Goal: Task Accomplishment & Management: Manage account settings

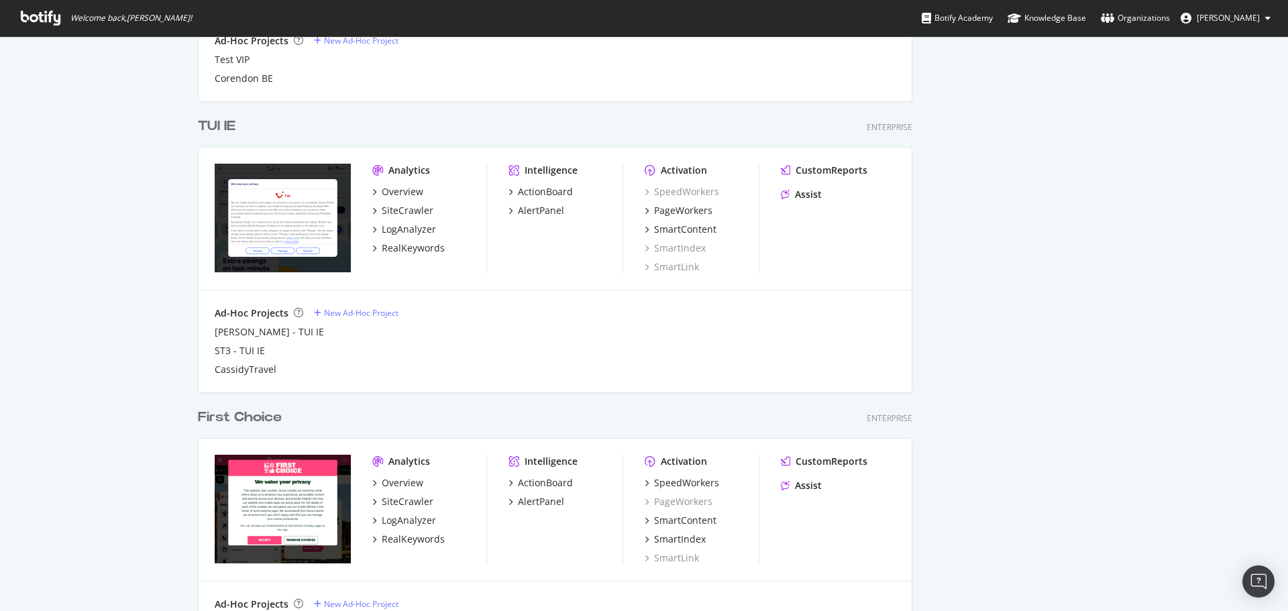
scroll to position [1342, 0]
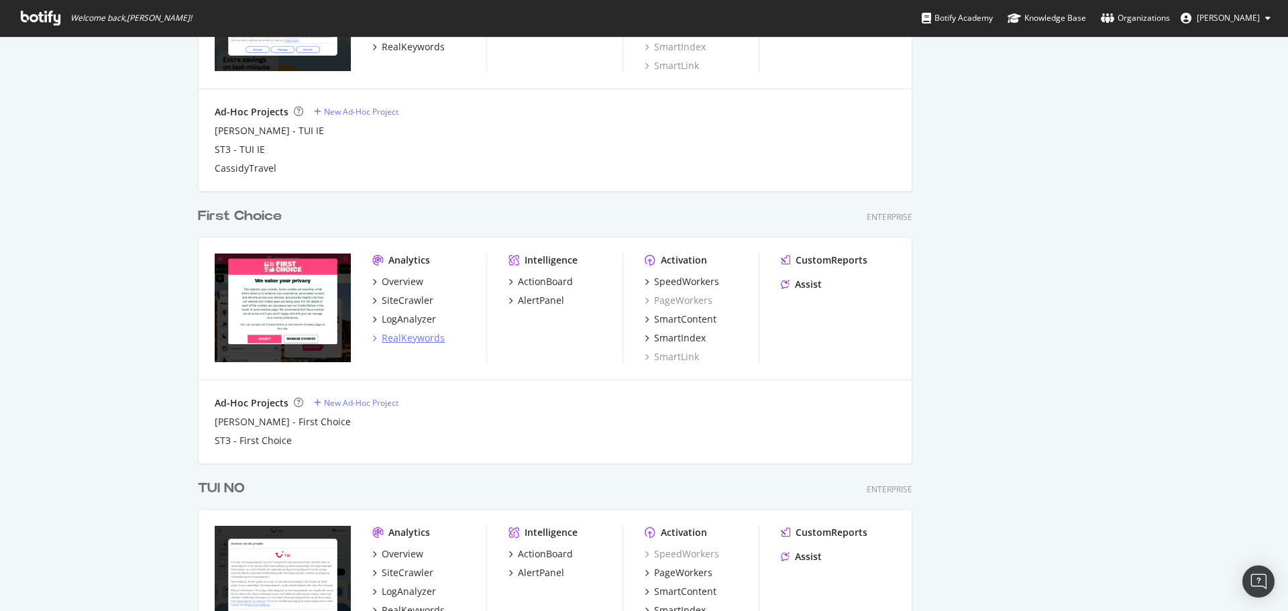
click at [415, 333] on div "RealKeywords" at bounding box center [413, 337] width 63 height 13
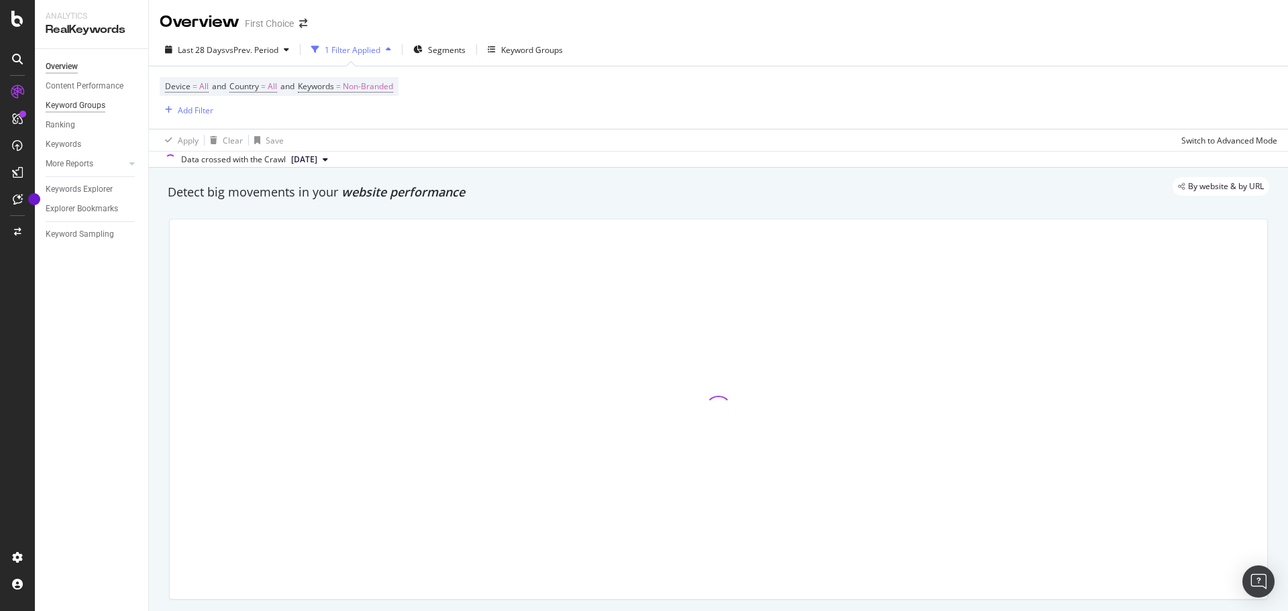
click at [83, 108] on div "Keyword Groups" at bounding box center [76, 106] width 60 height 14
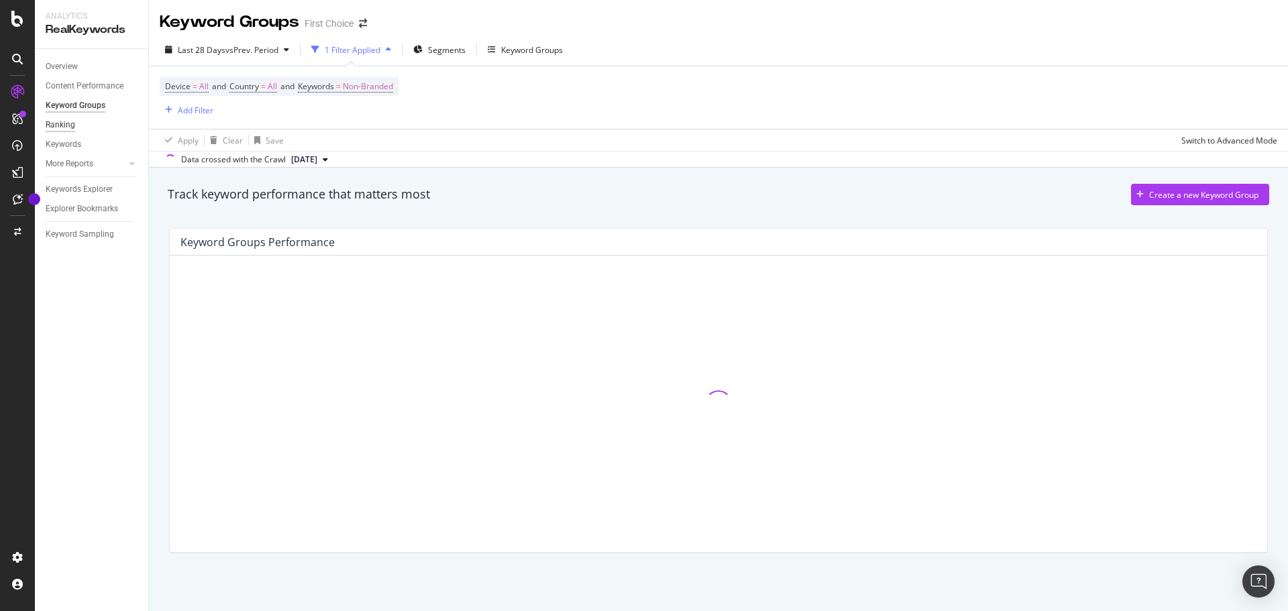
click at [70, 122] on div "Ranking" at bounding box center [61, 125] width 30 height 14
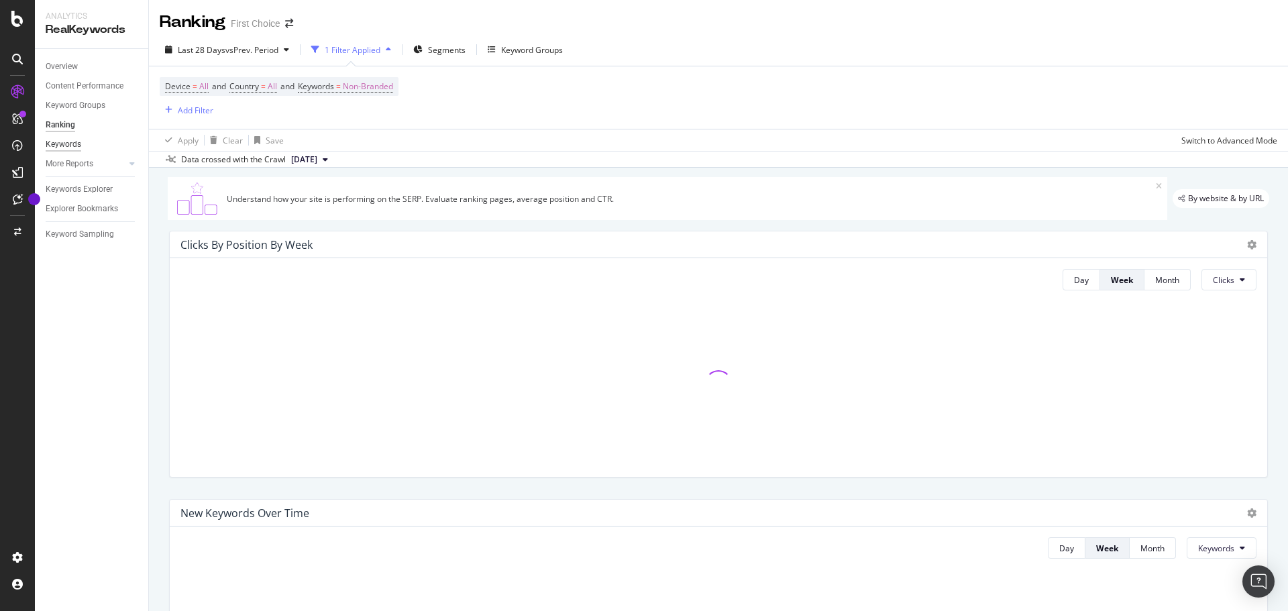
click at [72, 142] on div "Keywords" at bounding box center [64, 145] width 36 height 14
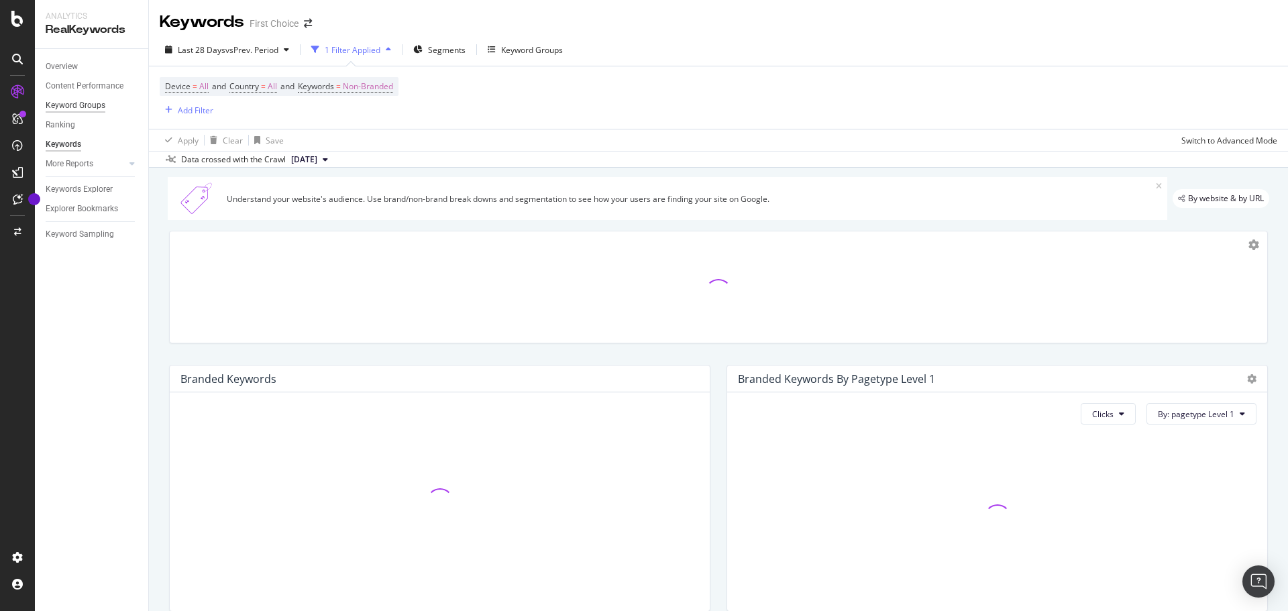
click at [85, 111] on div "Keyword Groups" at bounding box center [76, 106] width 60 height 14
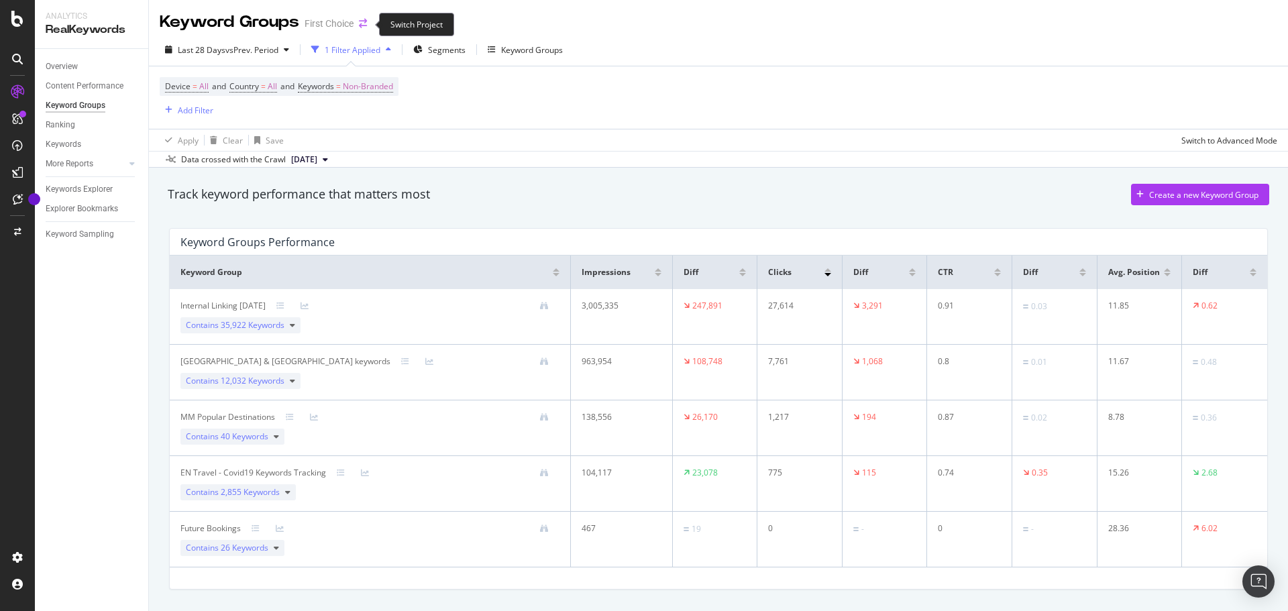
click at [363, 23] on icon "arrow-right-arrow-left" at bounding box center [363, 23] width 8 height 9
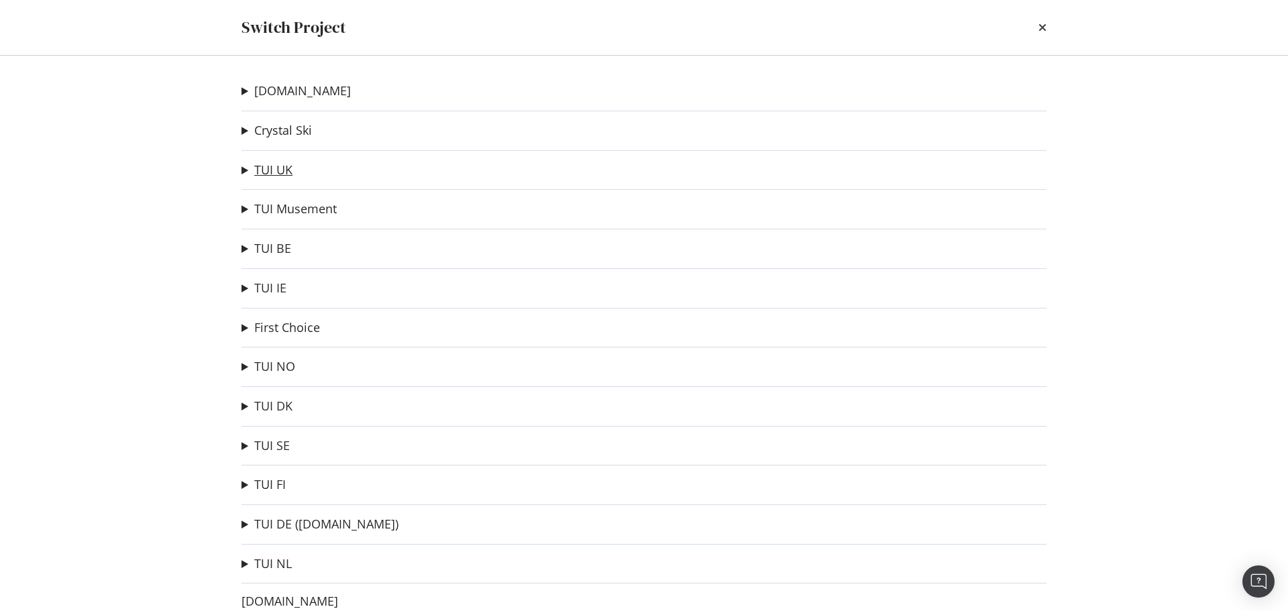
click at [272, 174] on link "TUI UK" at bounding box center [273, 170] width 38 height 14
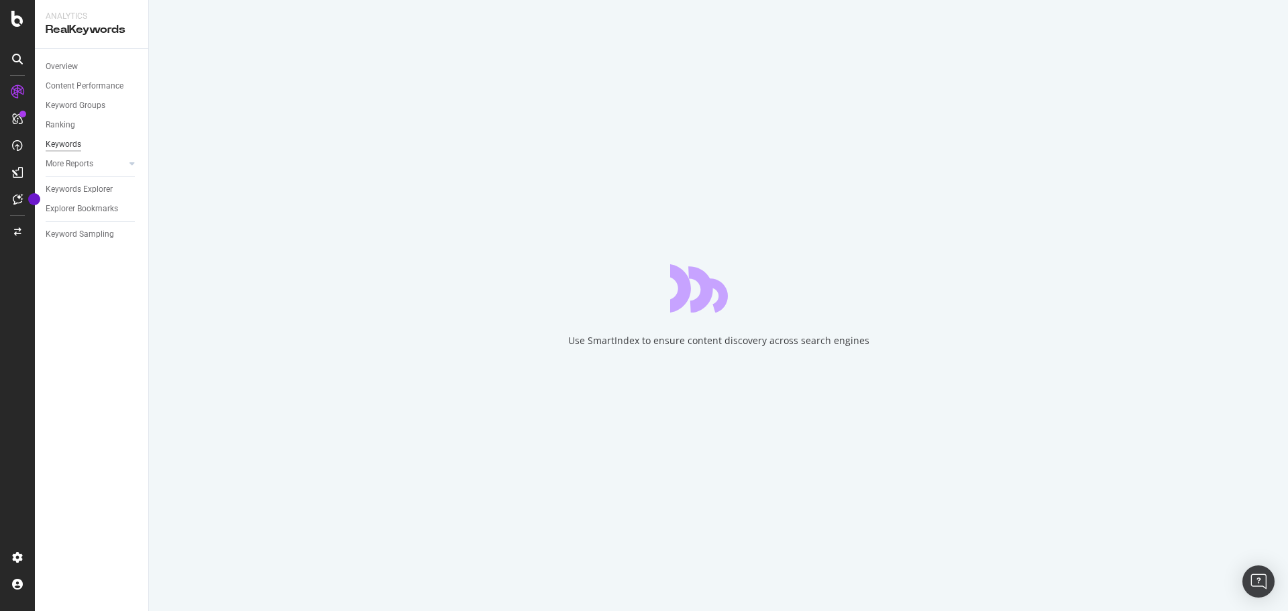
click at [72, 143] on div "Keywords" at bounding box center [64, 145] width 36 height 14
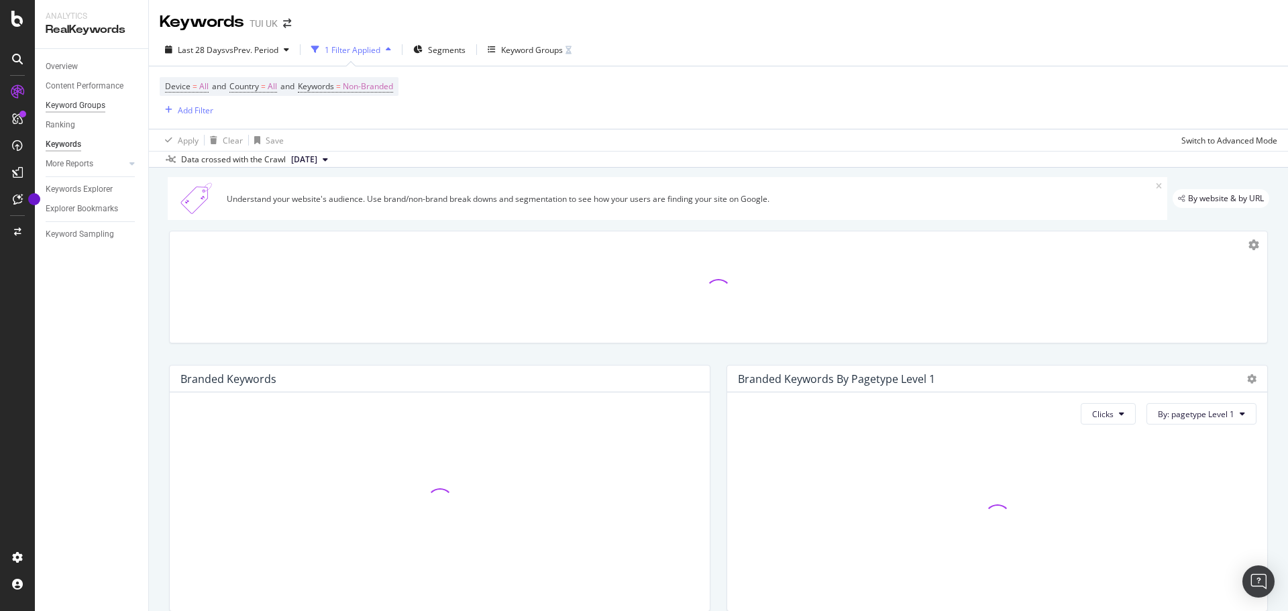
click at [86, 109] on div "Keyword Groups" at bounding box center [76, 106] width 60 height 14
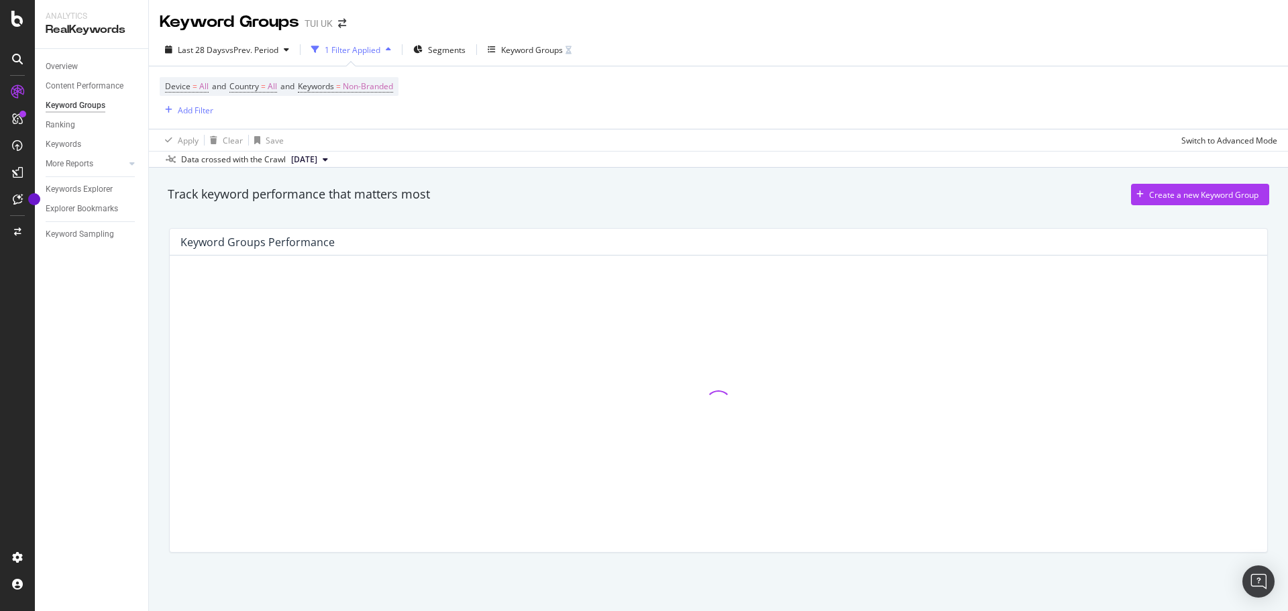
click at [91, 107] on div "Keyword Groups" at bounding box center [76, 106] width 60 height 14
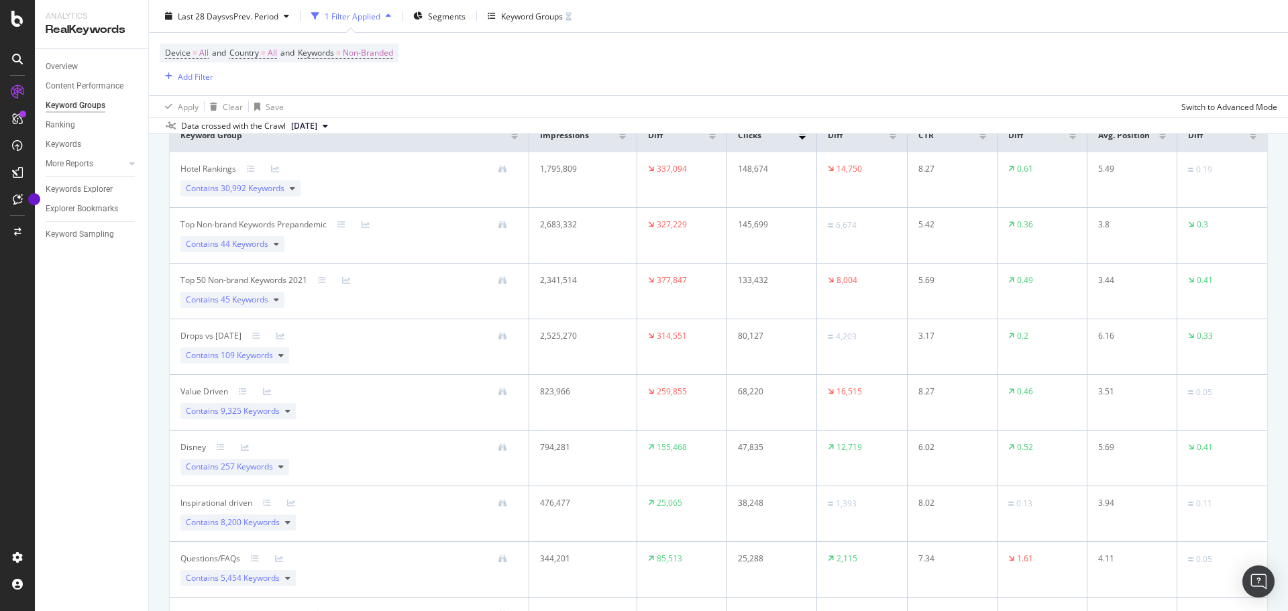
scroll to position [113, 0]
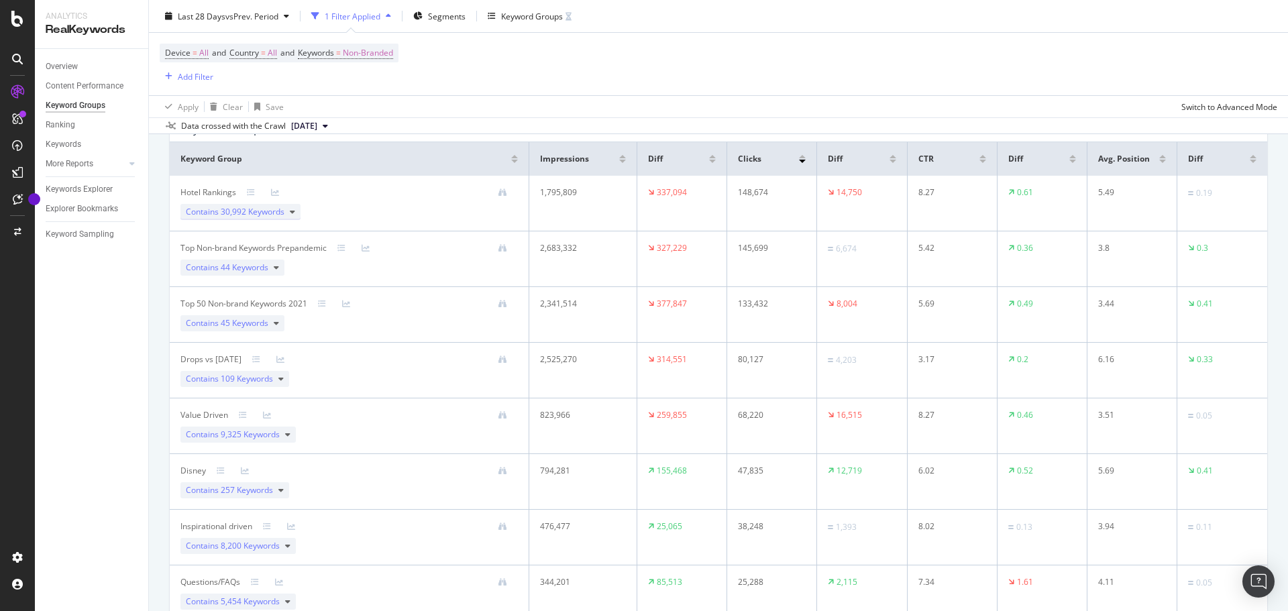
click at [296, 219] on div "Contains 30,992 Keywords" at bounding box center [240, 212] width 120 height 16
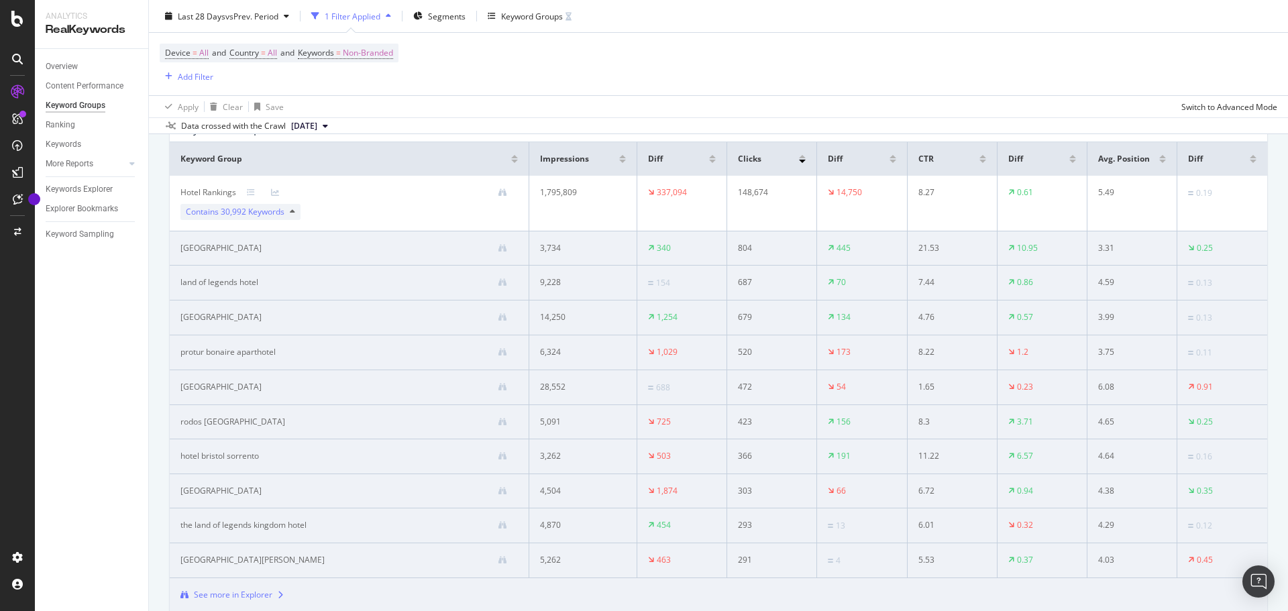
click at [296, 219] on div "Contains 30,992 Keywords" at bounding box center [240, 212] width 120 height 16
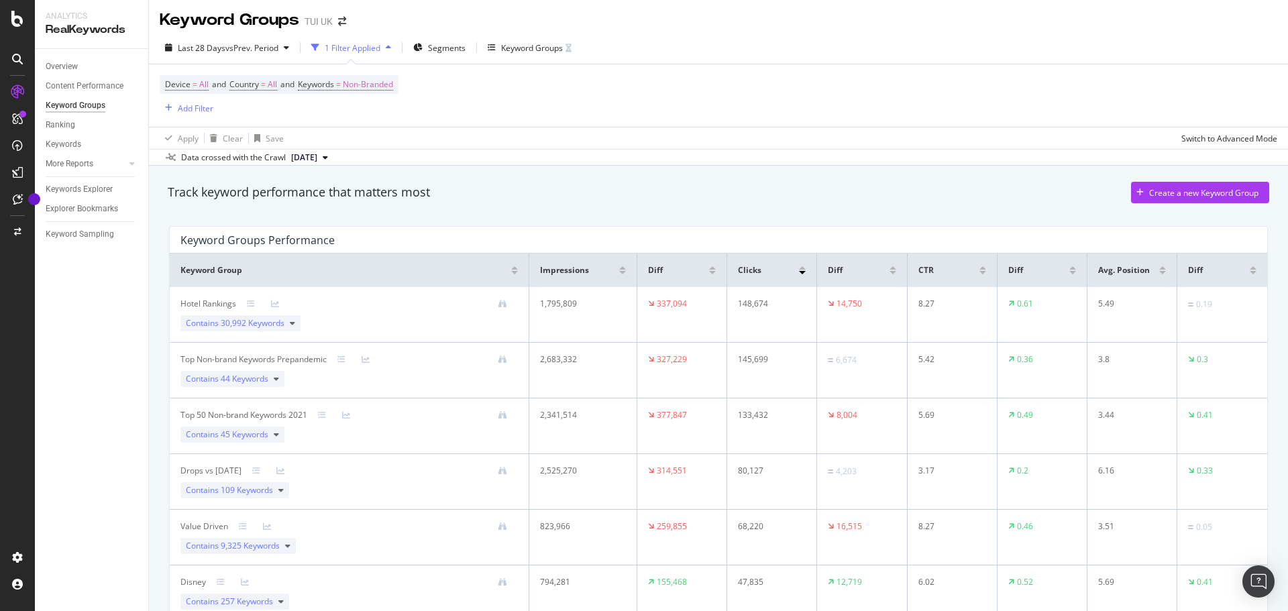
scroll to position [0, 0]
click at [95, 190] on div "Keywords Explorer" at bounding box center [79, 189] width 67 height 14
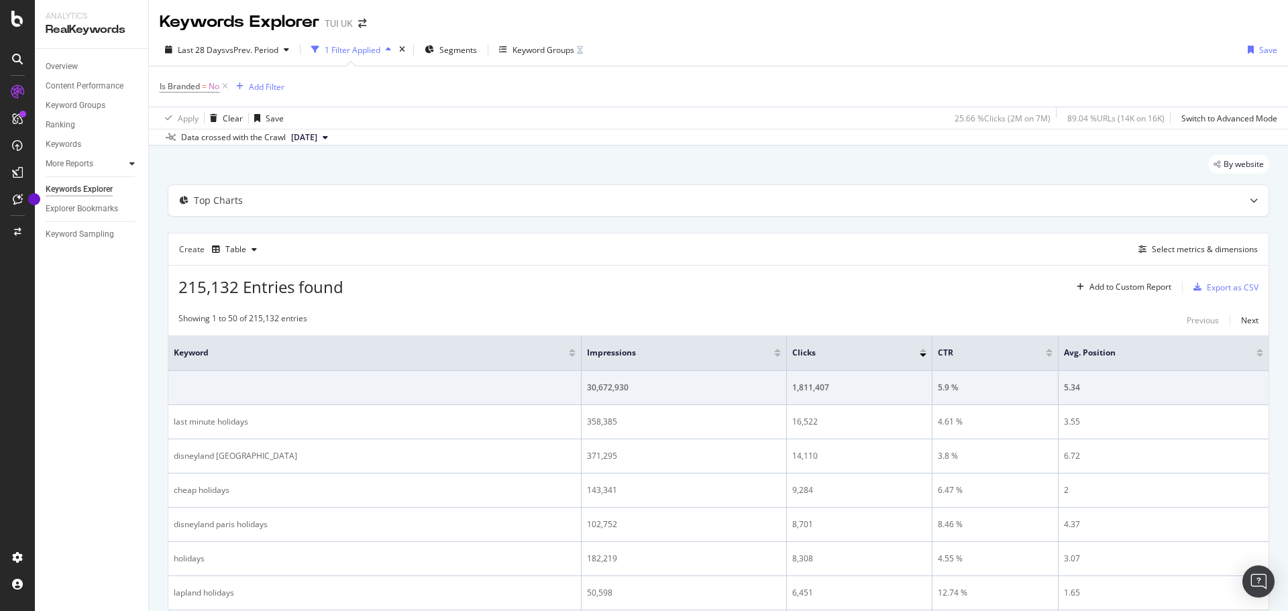
click at [132, 164] on icon at bounding box center [131, 164] width 5 height 8
click at [81, 218] on link "Content" at bounding box center [95, 222] width 87 height 14
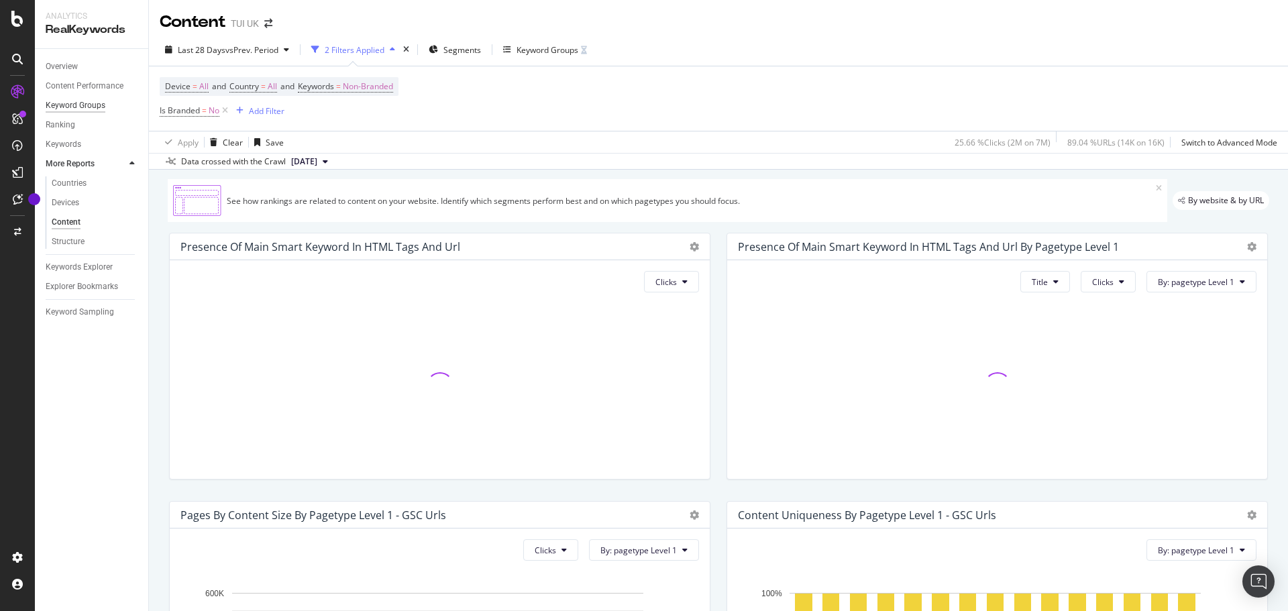
click at [86, 106] on div "Keyword Groups" at bounding box center [76, 106] width 60 height 14
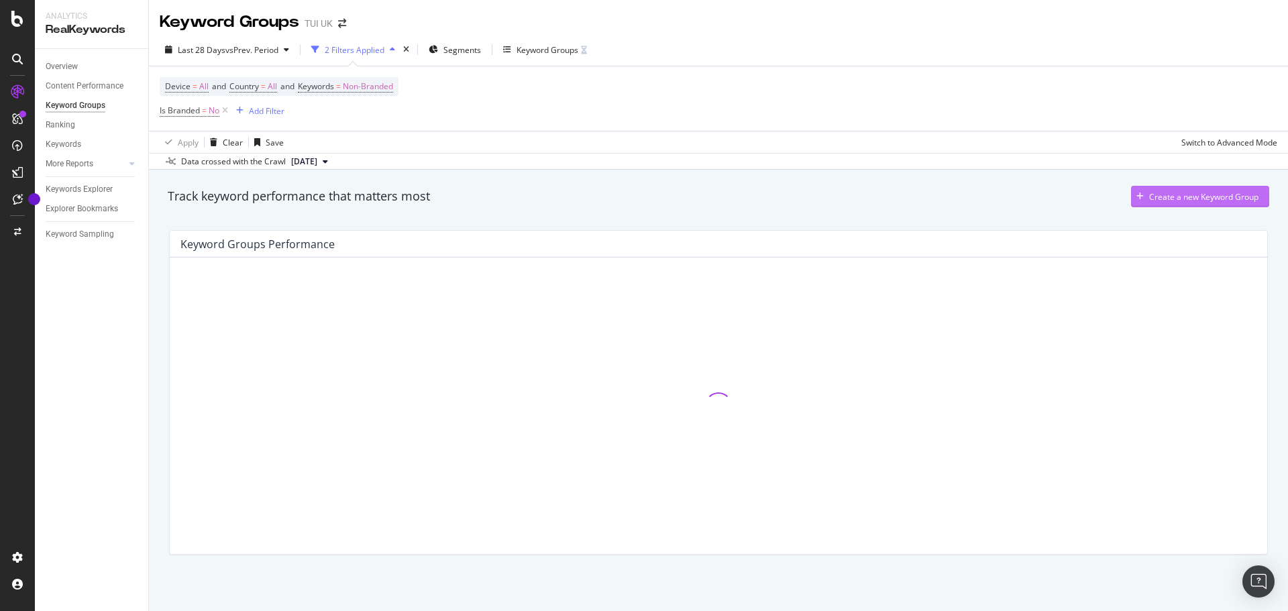
click at [1160, 205] on div "Create a new Keyword Group" at bounding box center [1194, 197] width 127 height 20
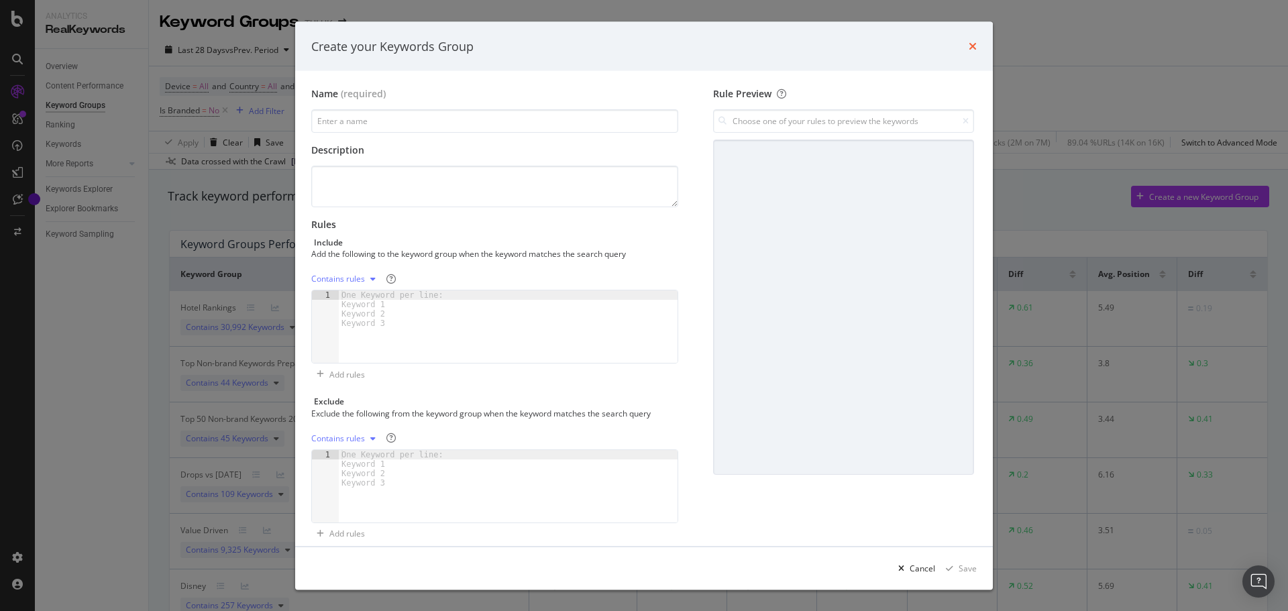
click at [971, 46] on icon "times" at bounding box center [973, 46] width 8 height 11
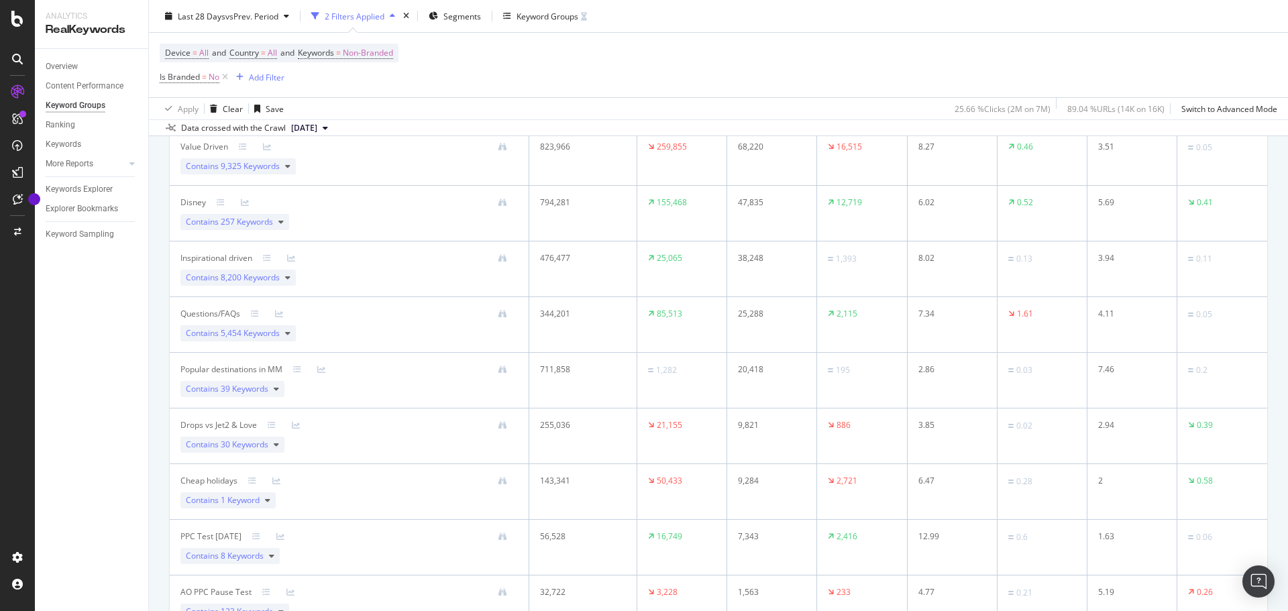
scroll to position [518, 0]
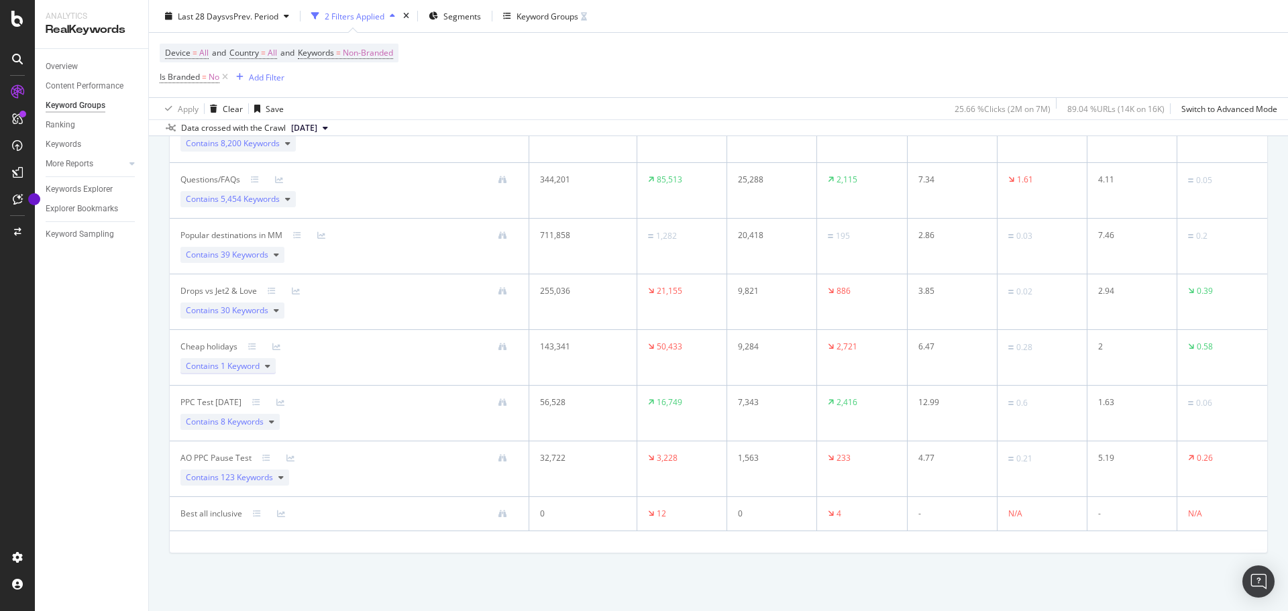
click at [268, 365] on icon at bounding box center [267, 366] width 5 height 8
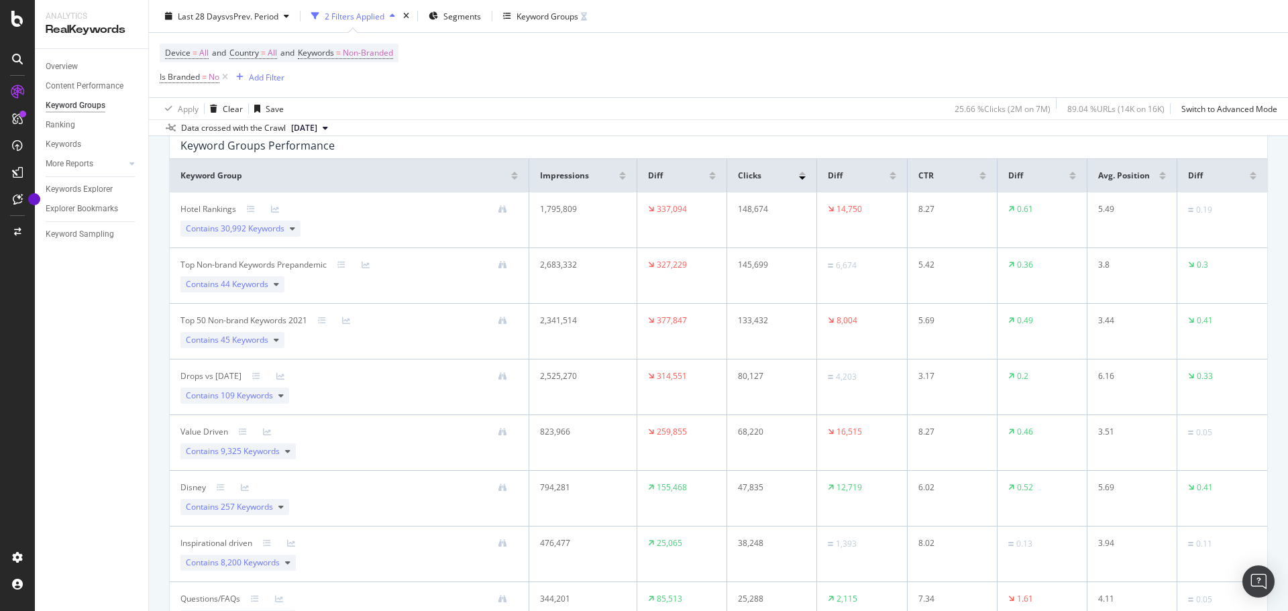
scroll to position [0, 0]
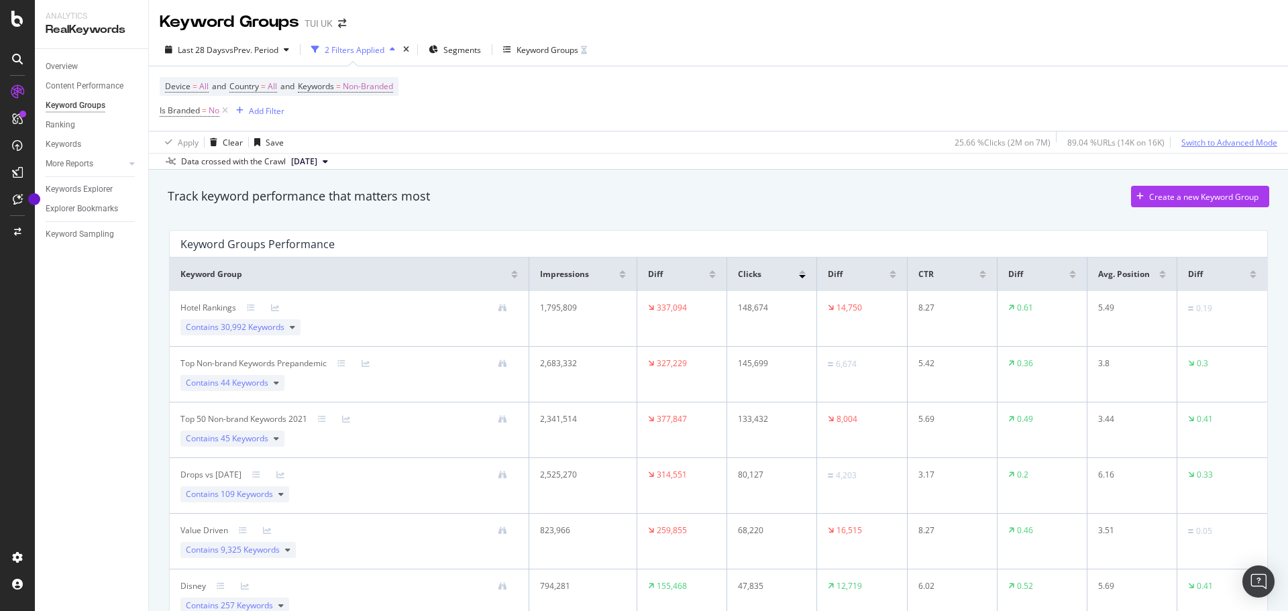
click at [1216, 144] on div "Switch to Advanced Mode" at bounding box center [1229, 142] width 96 height 11
click at [97, 209] on div "Explorer Bookmarks" at bounding box center [82, 209] width 72 height 14
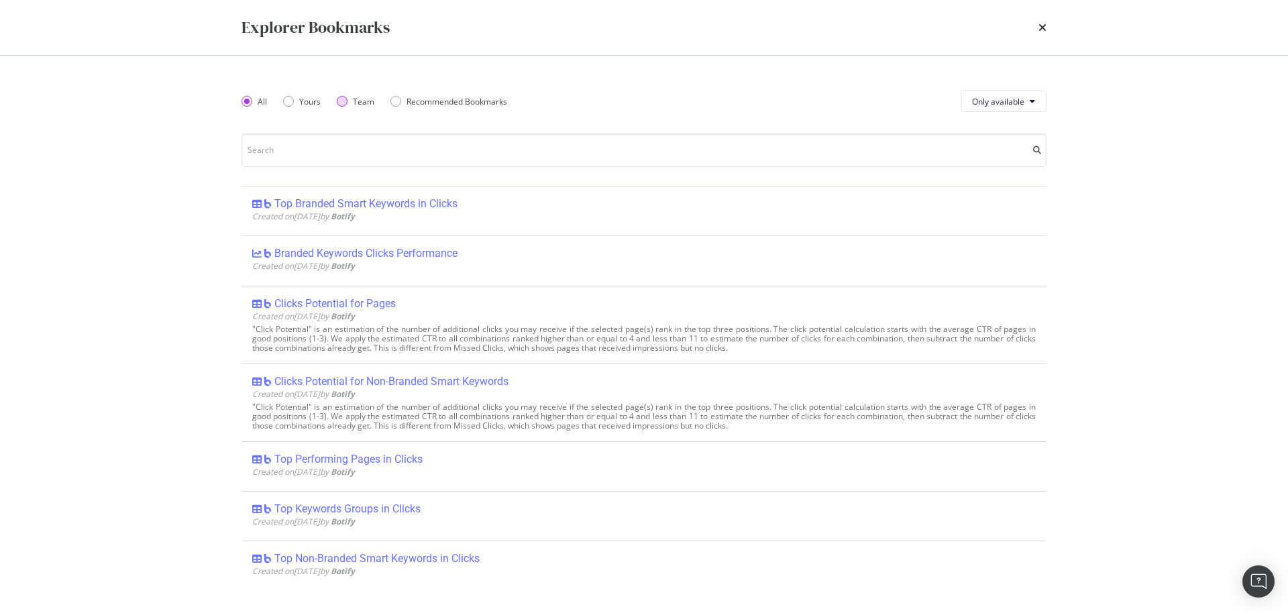
click at [352, 103] on div "Team" at bounding box center [356, 101] width 38 height 11
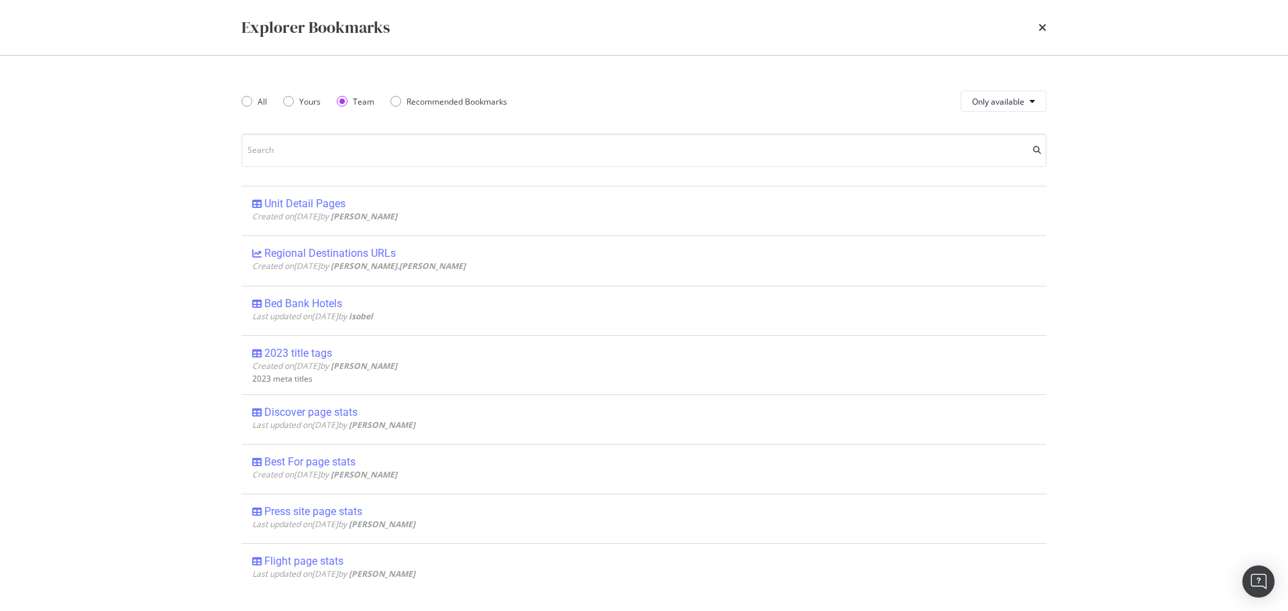
click at [352, 103] on div "Team" at bounding box center [356, 101] width 38 height 11
click at [305, 96] on div "Yours" at bounding box center [309, 101] width 21 height 11
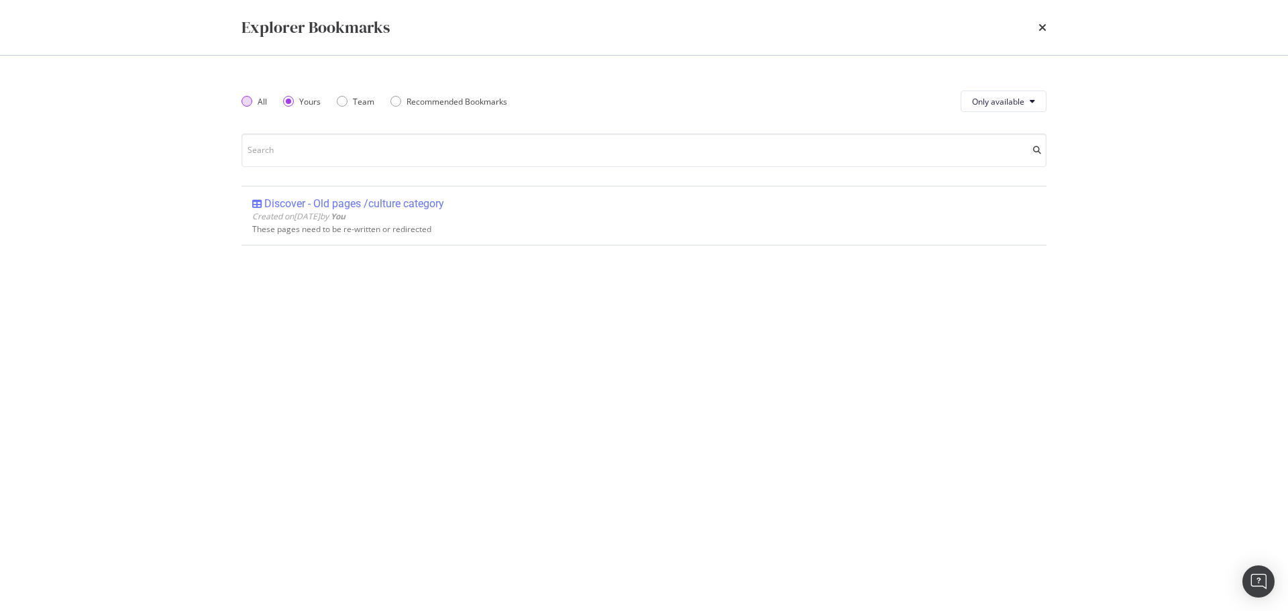
click at [254, 96] on div "All" at bounding box center [254, 101] width 25 height 11
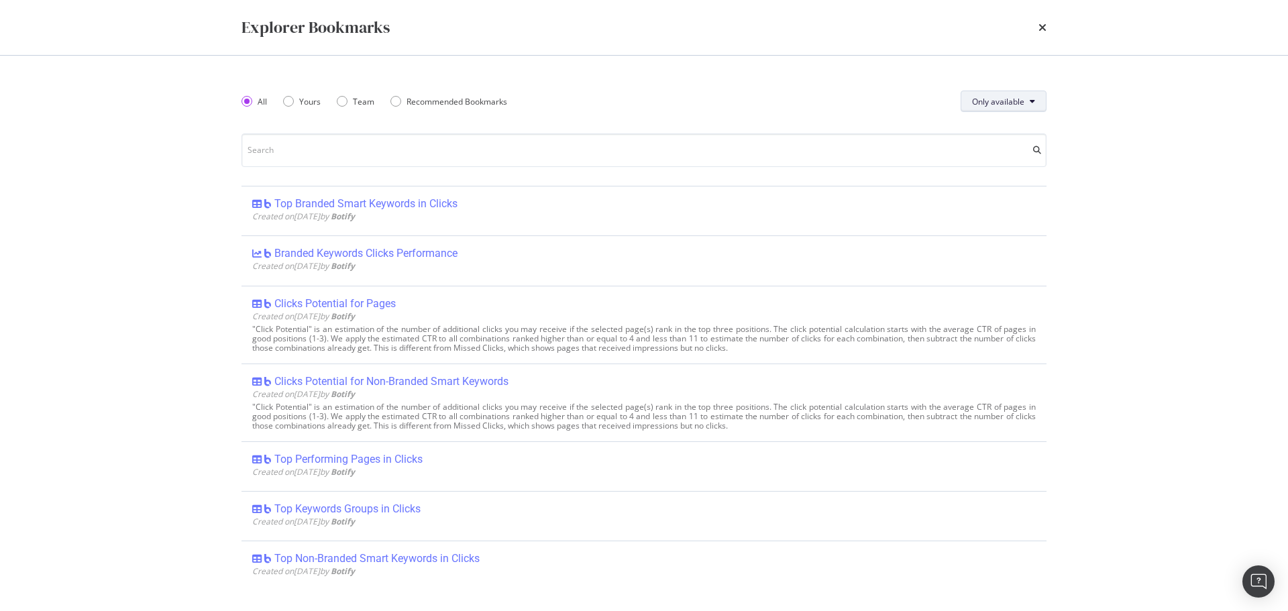
click at [1038, 107] on button "Only available" at bounding box center [1004, 101] width 86 height 21
click at [1043, 26] on icon "times" at bounding box center [1043, 27] width 8 height 11
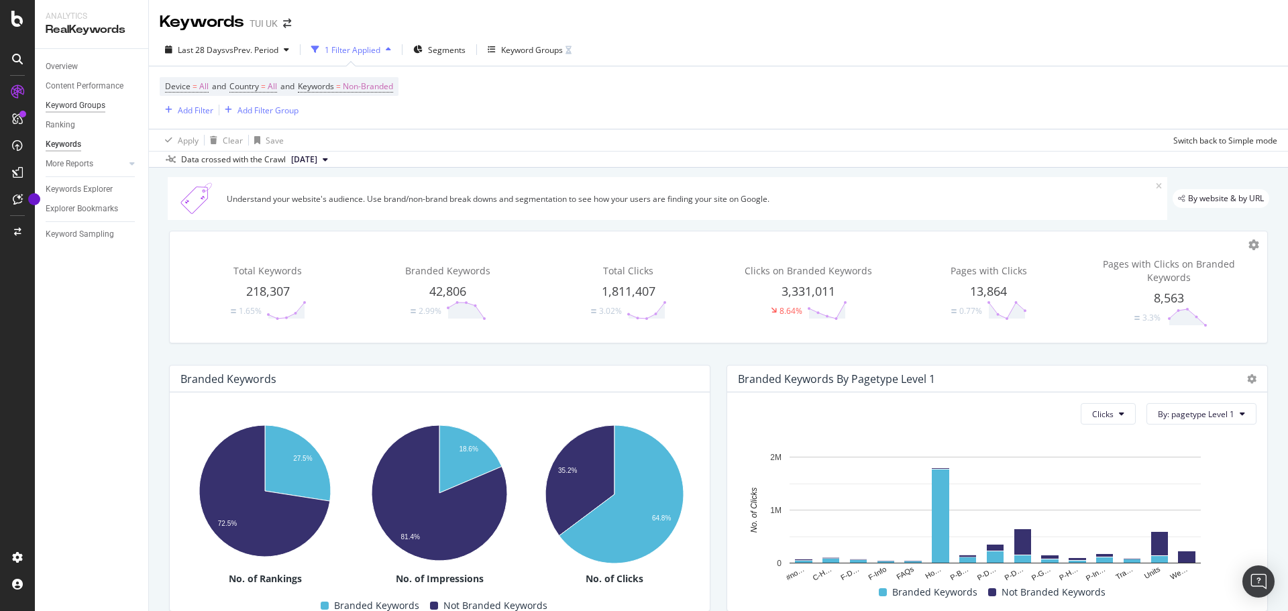
click at [97, 111] on div "Keyword Groups" at bounding box center [76, 106] width 60 height 14
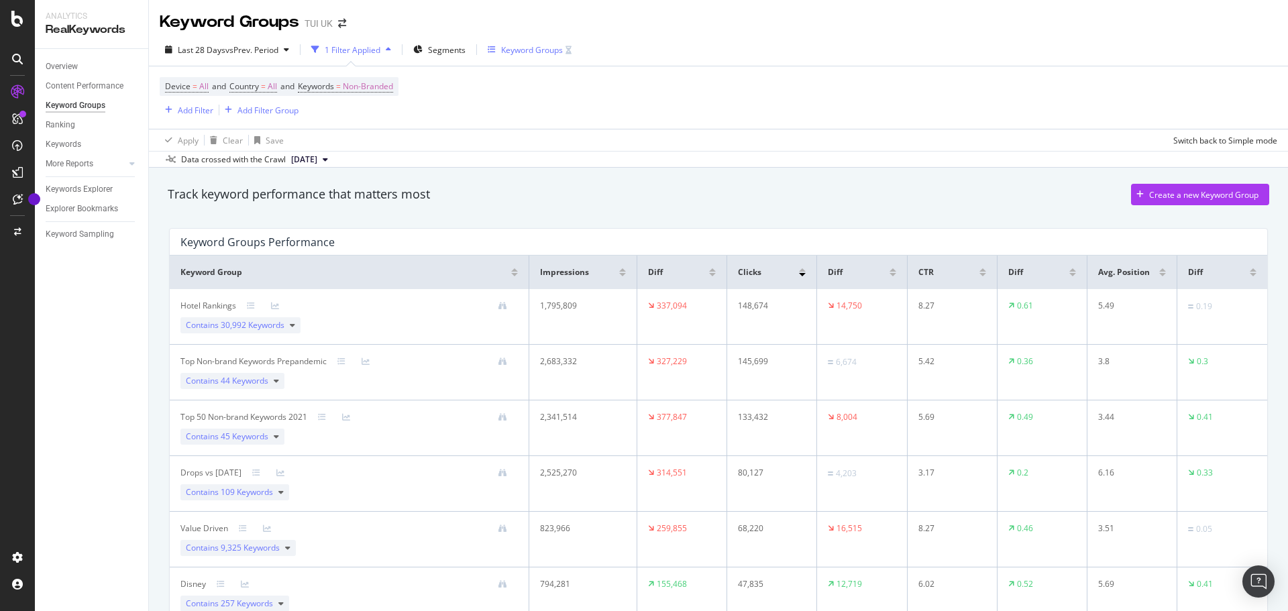
click at [539, 44] on div "Keyword Groups" at bounding box center [532, 49] width 62 height 11
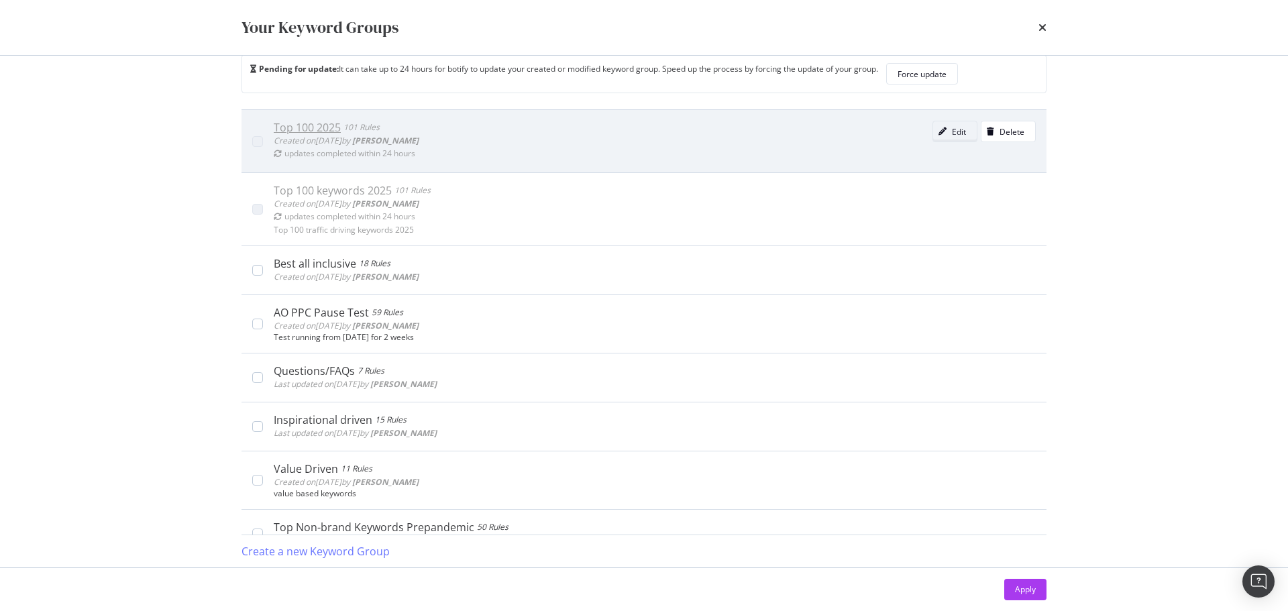
click at [933, 136] on div "Edit" at bounding box center [949, 131] width 33 height 19
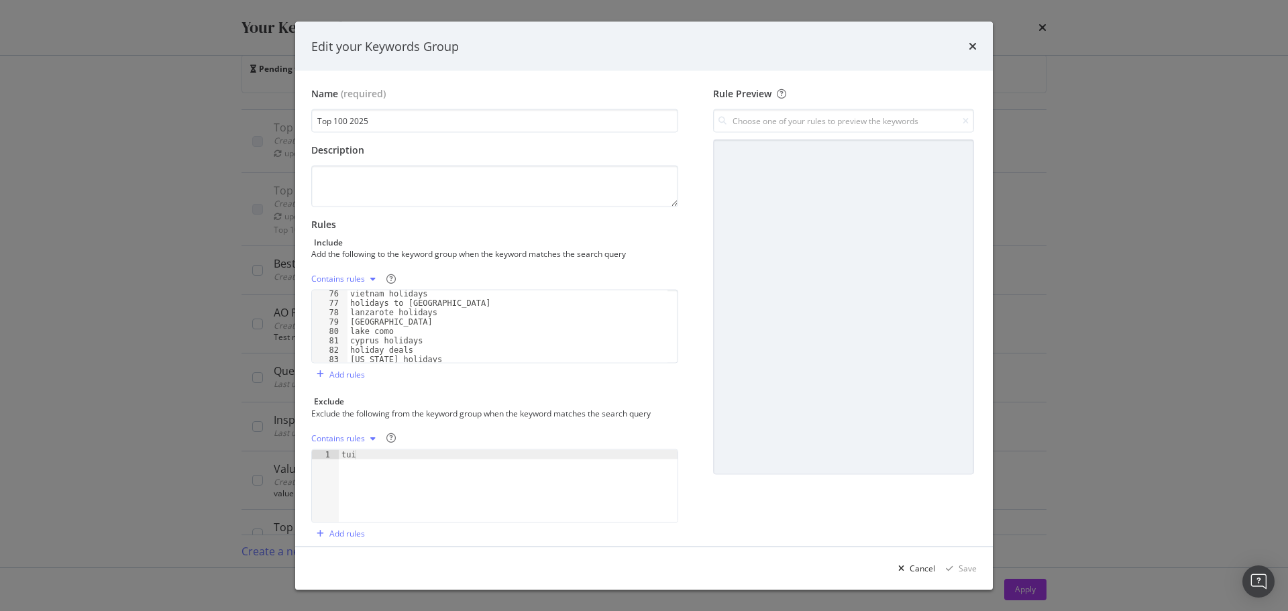
scroll to position [505, 0]
click at [975, 50] on icon "times" at bounding box center [973, 46] width 8 height 11
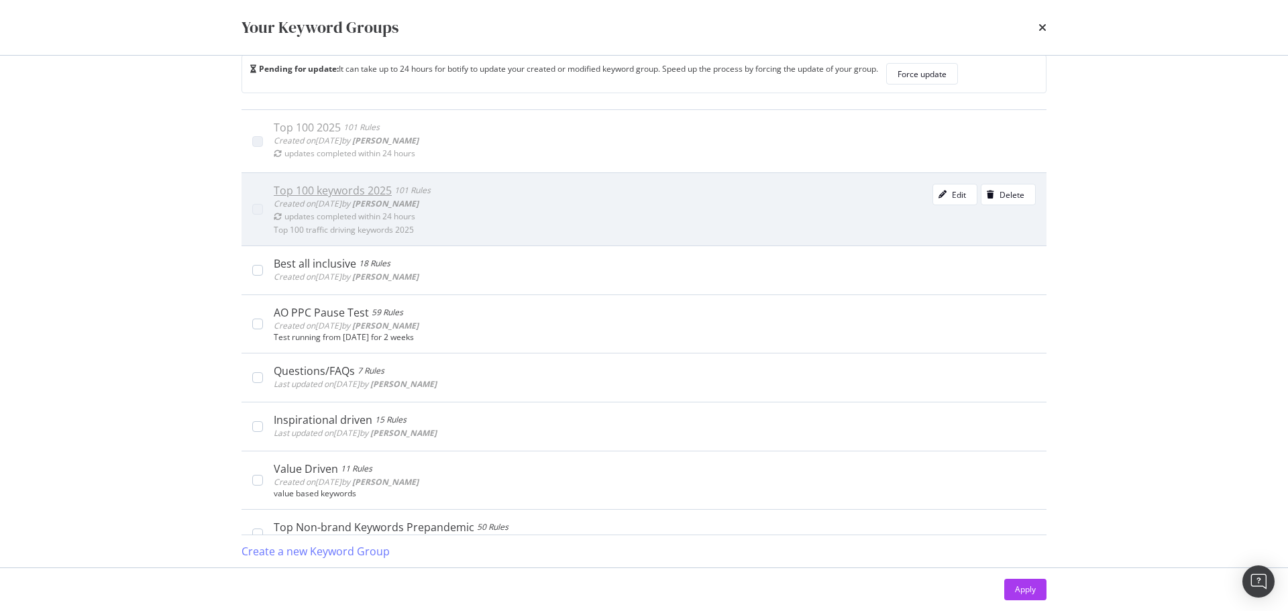
scroll to position [0, 0]
